Goal: Register for event/course

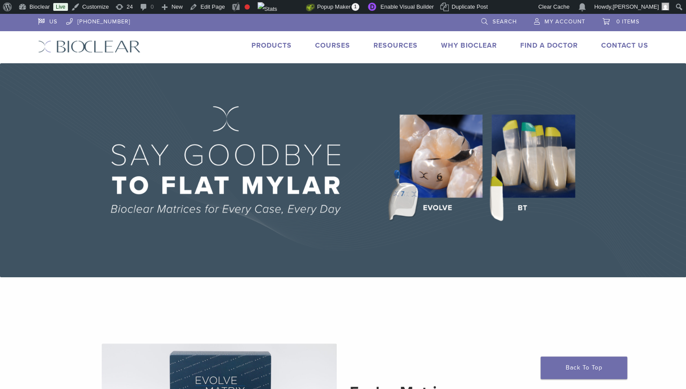
click at [323, 48] on link "Courses" at bounding box center [332, 45] width 35 height 9
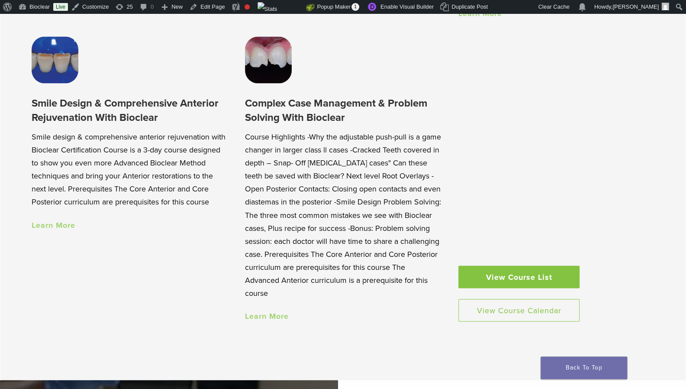
scroll to position [830, 0]
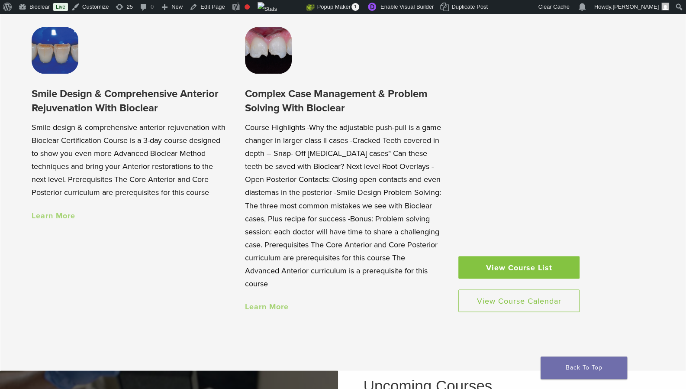
click at [278, 307] on link "Learn More" at bounding box center [267, 306] width 44 height 10
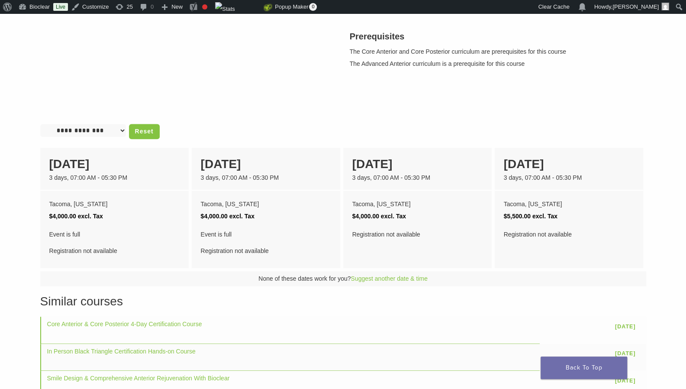
scroll to position [307, 0]
